Goal: Task Accomplishment & Management: Use online tool/utility

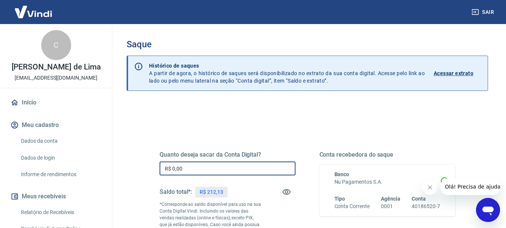
click at [191, 173] on input "R$ 0,00" at bounding box center [228, 168] width 136 height 14
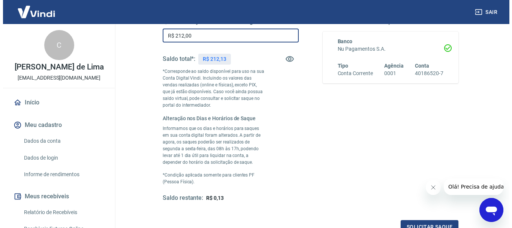
scroll to position [151, 0]
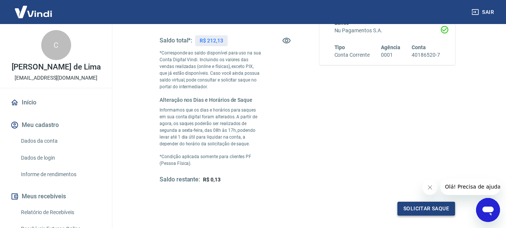
type input "R$ 212,00"
click at [432, 208] on button "Solicitar saque" at bounding box center [427, 208] width 58 height 14
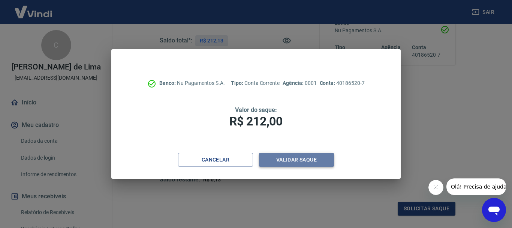
click at [304, 158] on button "Validar saque" at bounding box center [296, 160] width 75 height 14
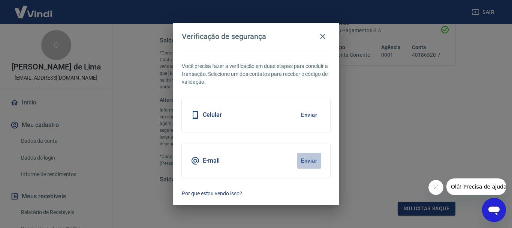
click at [308, 161] on button "Enviar" at bounding box center [309, 161] width 24 height 16
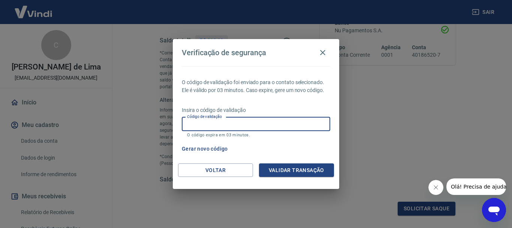
click at [258, 121] on input "Código de validação" at bounding box center [256, 124] width 148 height 14
paste input "561560"
type input "561560"
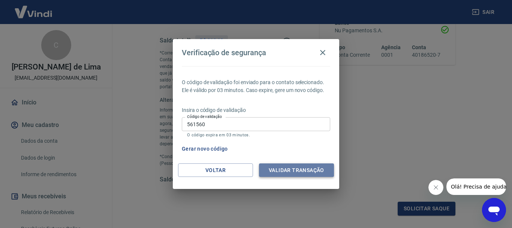
click at [293, 169] on button "Validar transação" at bounding box center [296, 170] width 75 height 14
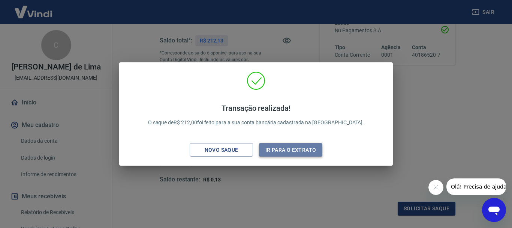
click at [307, 145] on button "Ir para o extrato" at bounding box center [290, 150] width 63 height 14
